Goal: Transaction & Acquisition: Purchase product/service

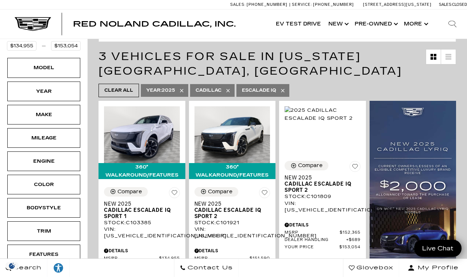
scroll to position [122, 0]
click at [123, 86] on span "Clear All" at bounding box center [118, 90] width 29 height 9
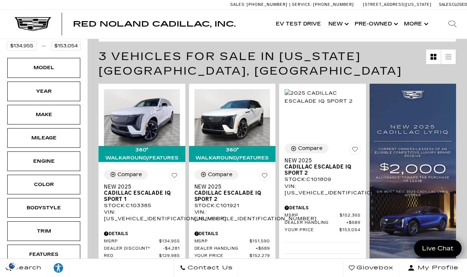
type input "$19,189"
type input "$195,000"
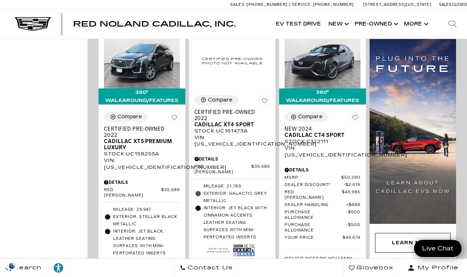
scroll to position [488, 0]
click at [153, 223] on span "Exterior: Stellar Black Metallic" at bounding box center [146, 221] width 67 height 15
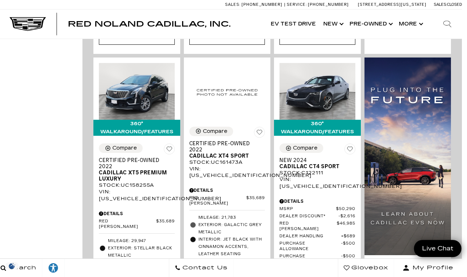
scroll to position [454, 5]
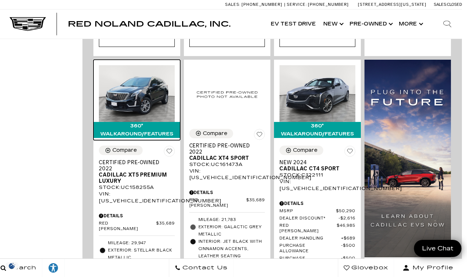
click at [146, 88] on img at bounding box center [137, 93] width 76 height 57
click at [140, 101] on img at bounding box center [137, 93] width 76 height 57
